Goal: Task Accomplishment & Management: Complete application form

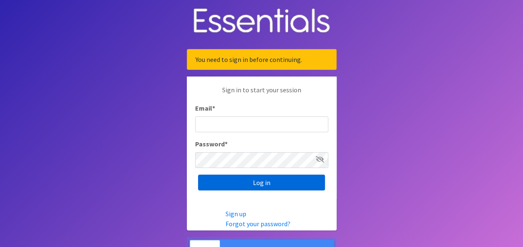
type input "[PERSON_NAME][EMAIL_ADDRESS][PERSON_NAME][DOMAIN_NAME]"
click at [266, 181] on input "Log in" at bounding box center [261, 183] width 127 height 16
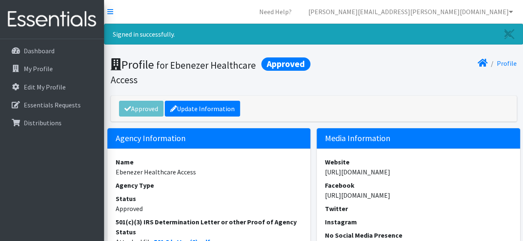
scroll to position [2, 0]
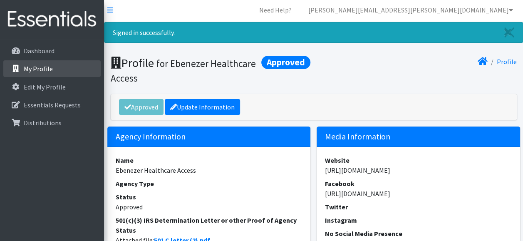
click at [32, 62] on link "My Profile" at bounding box center [51, 68] width 97 height 17
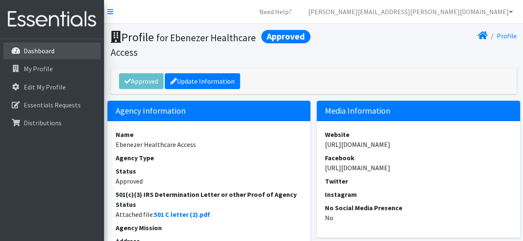
click at [56, 43] on link "Dashboard" at bounding box center [51, 50] width 97 height 17
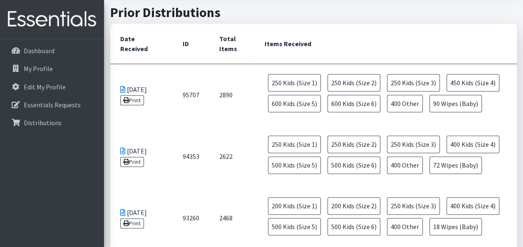
scroll to position [449, 0]
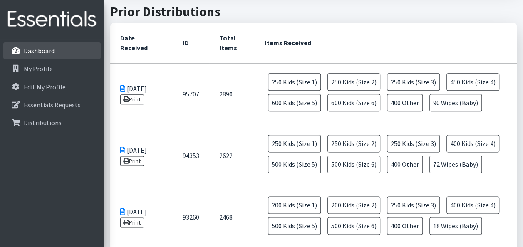
click at [47, 47] on p "Dashboard" at bounding box center [39, 51] width 31 height 8
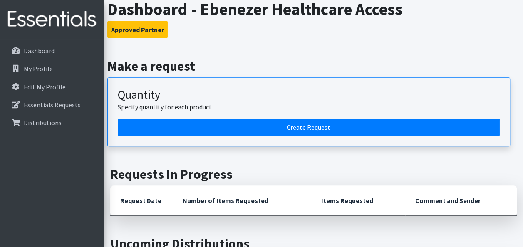
scroll to position [150, 0]
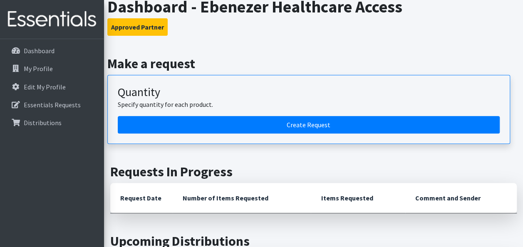
click at [383, 122] on article "Quantity Specify quantity for each product. Create Request" at bounding box center [308, 109] width 403 height 69
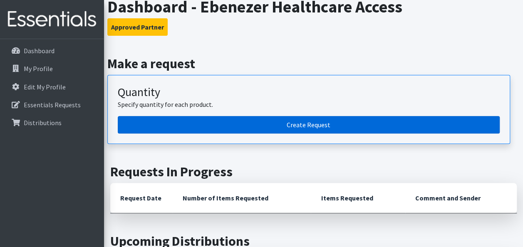
click at [375, 118] on link "Create Request" at bounding box center [309, 124] width 382 height 17
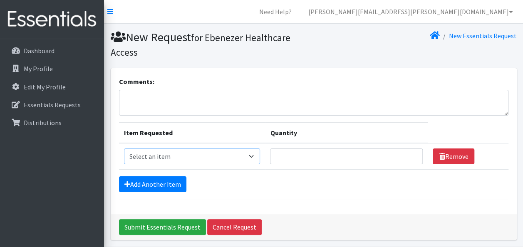
click at [173, 153] on select "Select an item 1 month period supply kit Kids (Newborn) Kids (Size 1) Kids (Siz…" at bounding box center [192, 157] width 136 height 16
select select "15051"
click at [124, 149] on select "Select an item 1 month period supply kit Kids (Newborn) Kids (Size 1) Kids (Siz…" at bounding box center [192, 157] width 136 height 16
click at [283, 153] on input "Quantity" at bounding box center [346, 157] width 153 height 16
type input "350"
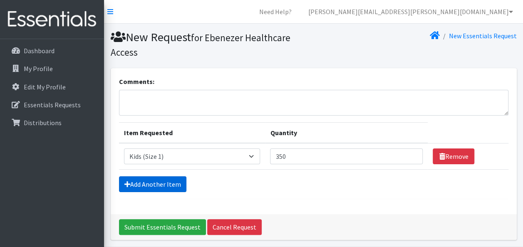
click at [169, 181] on link "Add Another Item" at bounding box center [152, 184] width 67 height 16
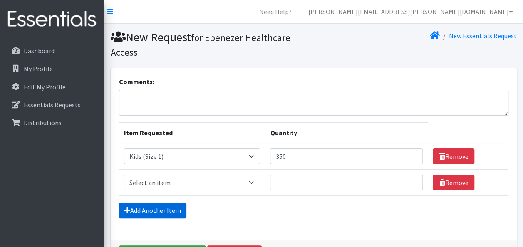
scroll to position [56, 0]
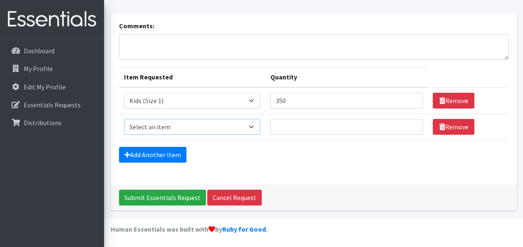
click at [184, 125] on select "Select an item 1 month period supply kit Kids (Newborn) Kids (Size 1) Kids (Siz…" at bounding box center [192, 127] width 136 height 16
select select "15041"
click at [124, 119] on select "Select an item 1 month period supply kit Kids (Newborn) Kids (Size 1) Kids (Siz…" at bounding box center [192, 127] width 136 height 16
click at [303, 121] on input "Quantity" at bounding box center [346, 127] width 153 height 16
type input "350"
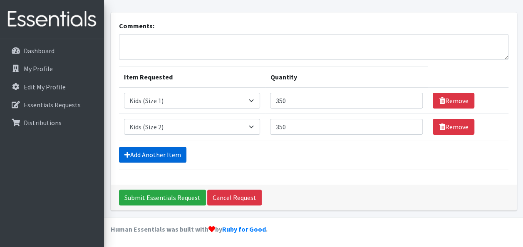
click at [184, 148] on link "Add Another Item" at bounding box center [152, 155] width 67 height 16
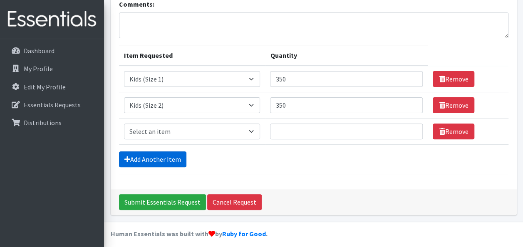
scroll to position [82, 0]
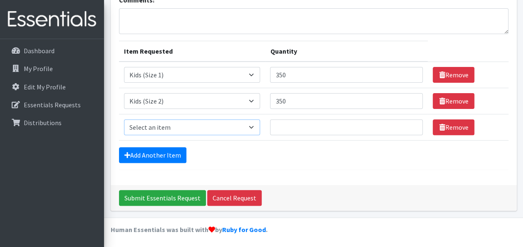
click at [161, 127] on select "Select an item 1 month period supply kit Kids (Newborn) Kids (Size 1) Kids (Siz…" at bounding box center [192, 127] width 136 height 16
select select "15069"
click at [124, 119] on select "Select an item 1 month period supply kit Kids (Newborn) Kids (Size 1) Kids (Siz…" at bounding box center [192, 127] width 136 height 16
click at [297, 127] on input "Quantity" at bounding box center [346, 127] width 153 height 16
type input "350"
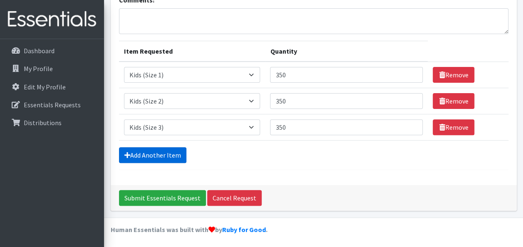
click at [139, 153] on link "Add Another Item" at bounding box center [152, 155] width 67 height 16
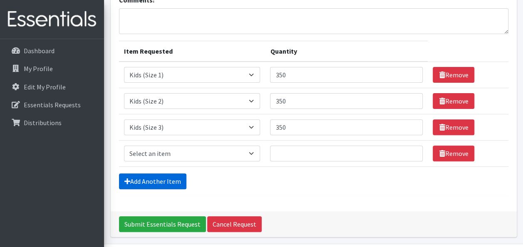
scroll to position [108, 0]
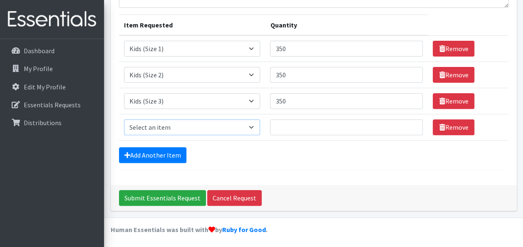
click at [181, 124] on select "Select an item 1 month period supply kit Kids (Newborn) Kids (Size 1) Kids (Siz…" at bounding box center [192, 127] width 136 height 16
select select "15038"
click at [124, 119] on select "Select an item 1 month period supply kit Kids (Newborn) Kids (Size 1) Kids (Siz…" at bounding box center [192, 127] width 136 height 16
click at [279, 123] on input "Quantity" at bounding box center [346, 127] width 153 height 16
type input "450"
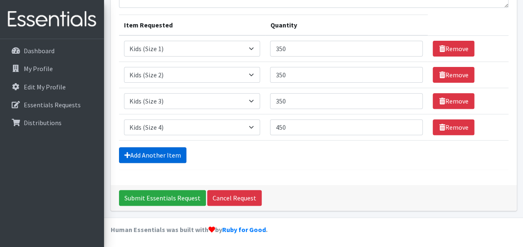
click at [168, 155] on link "Add Another Item" at bounding box center [152, 155] width 67 height 16
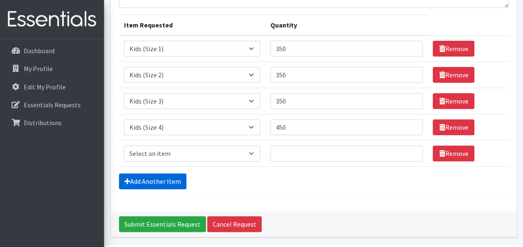
scroll to position [134, 0]
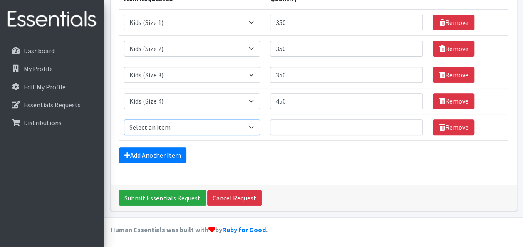
click at [209, 119] on select "Select an item 1 month period supply kit Kids (Newborn) Kids (Size 1) Kids (Siz…" at bounding box center [192, 127] width 136 height 16
select select "15044"
click at [124, 119] on select "Select an item 1 month period supply kit Kids (Newborn) Kids (Size 1) Kids (Siz…" at bounding box center [192, 127] width 136 height 16
click at [282, 129] on input "Quantity" at bounding box center [346, 127] width 153 height 16
type input "500"
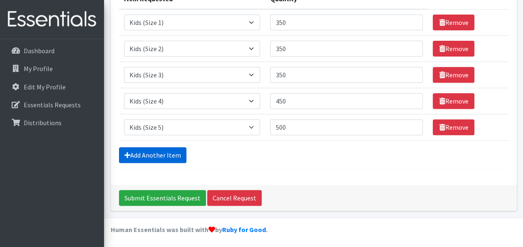
click at [169, 160] on link "Add Another Item" at bounding box center [152, 155] width 67 height 16
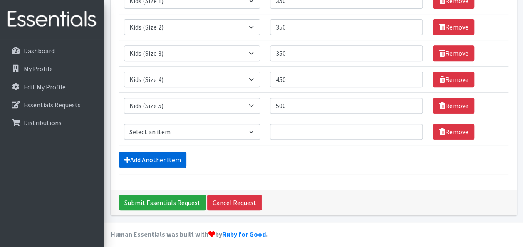
scroll to position [160, 0]
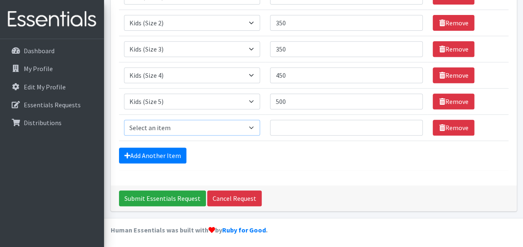
click at [224, 129] on select "Select an item 1 month period supply kit Kids (Newborn) Kids (Size 1) Kids (Siz…" at bounding box center [192, 128] width 136 height 16
select select "15071"
click at [124, 120] on select "Select an item 1 month period supply kit Kids (Newborn) Kids (Size 1) Kids (Siz…" at bounding box center [192, 128] width 136 height 16
click at [284, 122] on input "Quantity" at bounding box center [346, 128] width 153 height 16
type input "500"
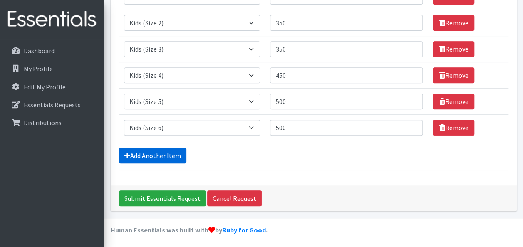
click at [171, 151] on link "Add Another Item" at bounding box center [152, 156] width 67 height 16
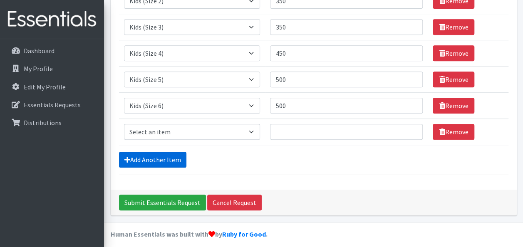
scroll to position [186, 0]
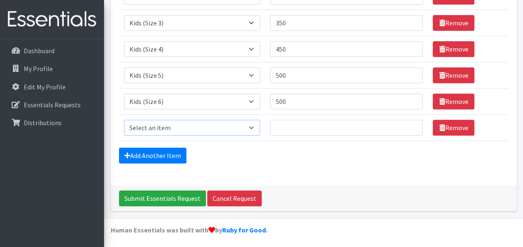
click at [163, 129] on select "Select an item 1 month period supply kit Kids (Newborn) Kids (Size 1) Kids (Siz…" at bounding box center [192, 128] width 136 height 16
click at [314, 163] on form "Comments: Item Requested Quantity Item Requested Select an item 1 month period …" at bounding box center [313, 31] width 389 height 280
click at [233, 131] on select "Select an item 1 month period supply kit Kids (Newborn) Kids (Size 1) Kids (Siz…" at bounding box center [192, 128] width 136 height 16
select select "15078"
click at [124, 120] on select "Select an item 1 month period supply kit Kids (Newborn) Kids (Size 1) Kids (Siz…" at bounding box center [192, 128] width 136 height 16
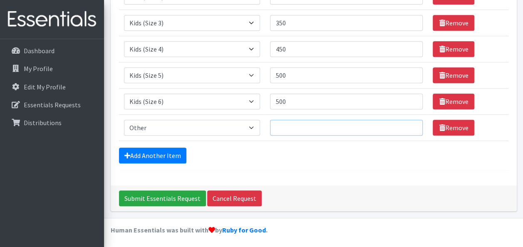
click at [312, 120] on input "Quantity" at bounding box center [346, 128] width 153 height 16
type input "500"
click at [181, 148] on link "Add Another Item" at bounding box center [152, 156] width 67 height 16
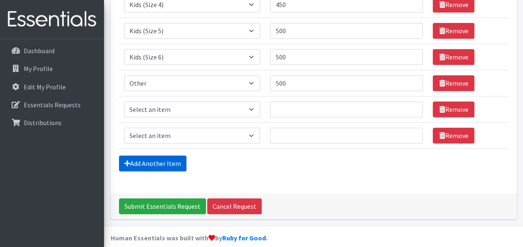
scroll to position [238, 0]
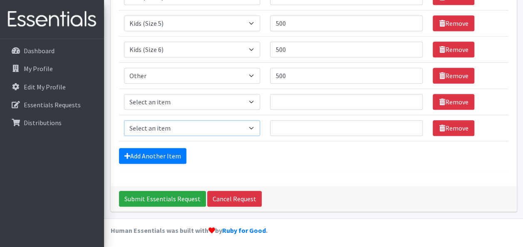
click at [250, 122] on select "Select an item 1 month period supply kit Kids (Newborn) Kids (Size 1) Kids (Siz…" at bounding box center [192, 128] width 136 height 16
select select "15043"
click at [124, 120] on select "Select an item 1 month period supply kit Kids (Newborn) Kids (Size 1) Kids (Siz…" at bounding box center [192, 128] width 136 height 16
click at [285, 124] on input "Quantity" at bounding box center [346, 128] width 153 height 16
type input "90"
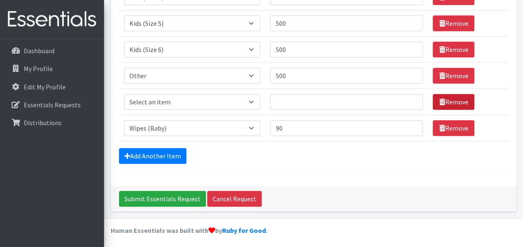
click at [454, 99] on link "Remove" at bounding box center [454, 102] width 42 height 16
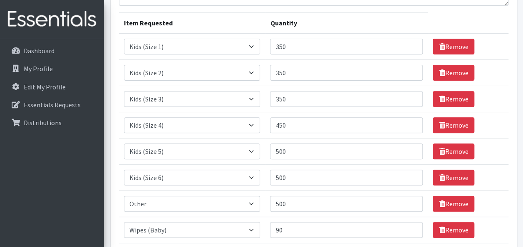
scroll to position [109, 0]
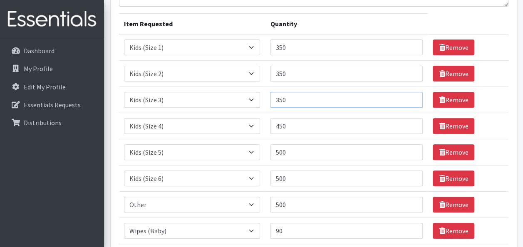
click at [285, 101] on input "350" at bounding box center [346, 100] width 153 height 16
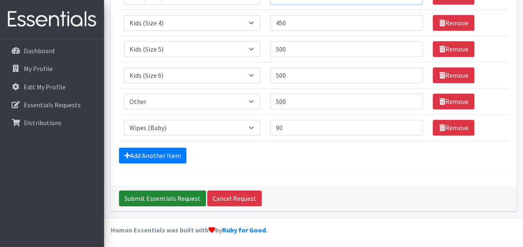
type input "400"
click at [161, 198] on input "Submit Essentials Request" at bounding box center [162, 199] width 87 height 16
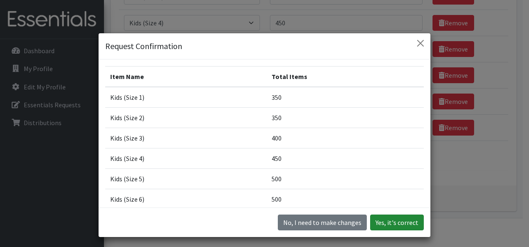
click at [413, 223] on button "Yes, it's correct" at bounding box center [397, 223] width 54 height 16
